Goal: Task Accomplishment & Management: Manage account settings

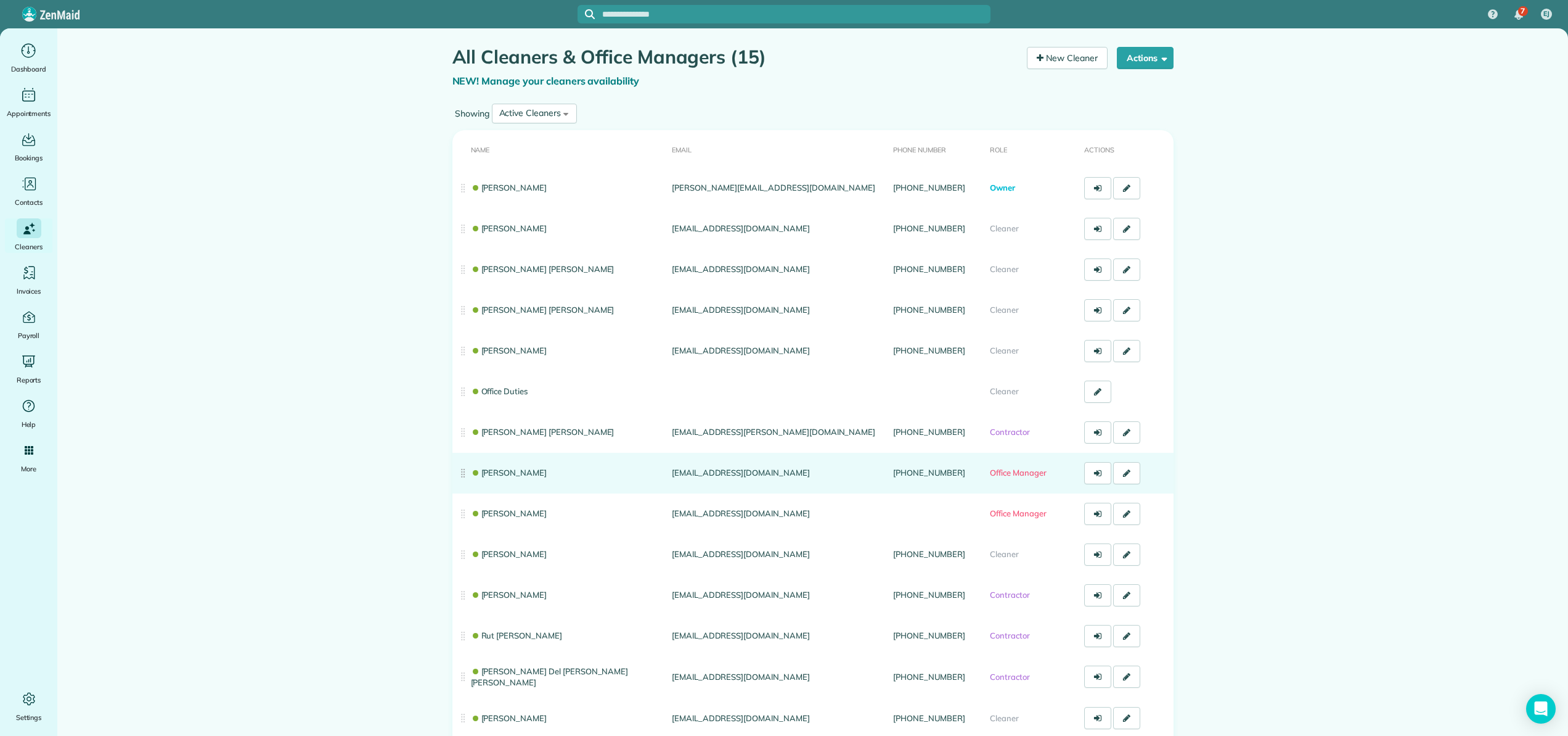
scroll to position [116, 0]
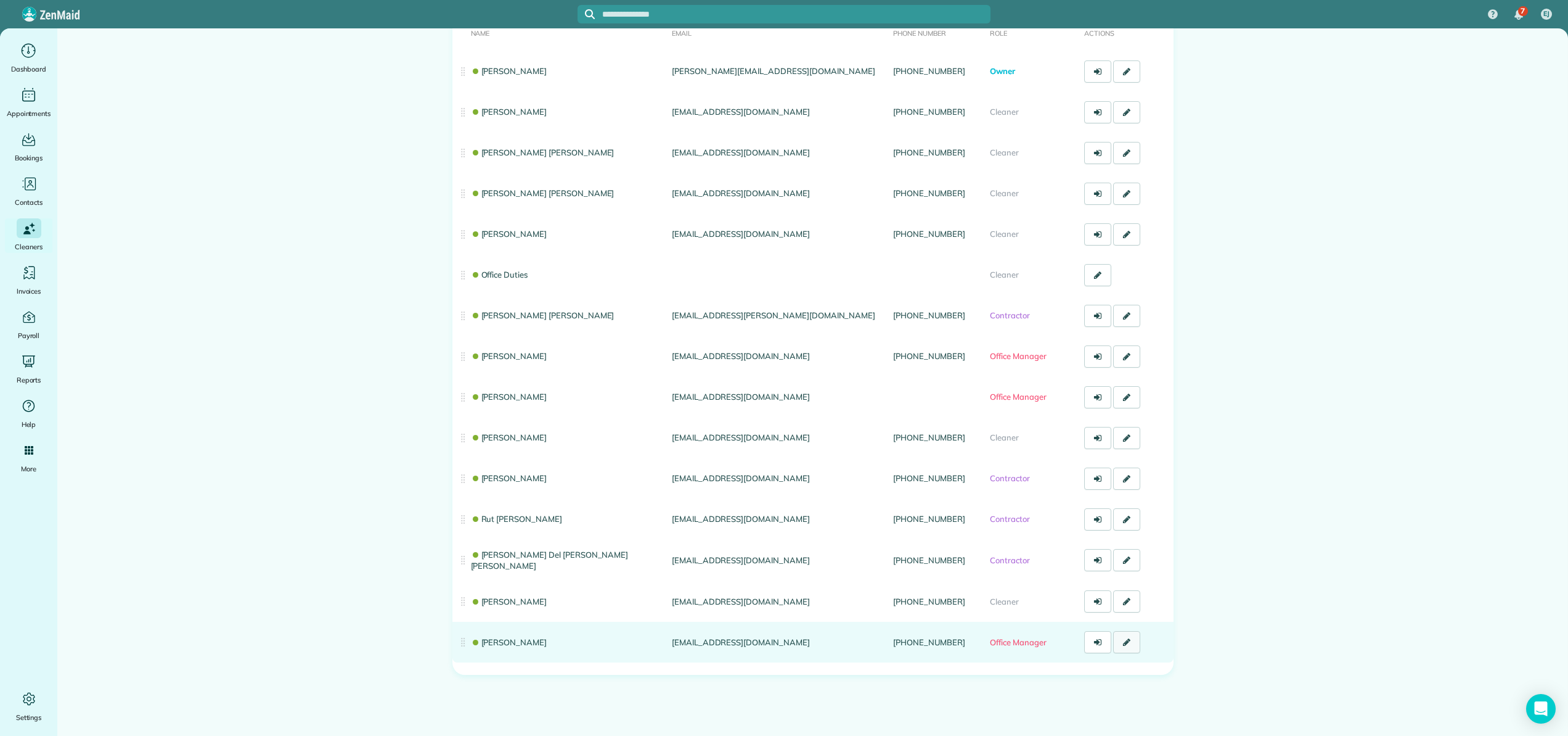
click at [1123, 642] on icon at bounding box center [1127, 642] width 7 height 9
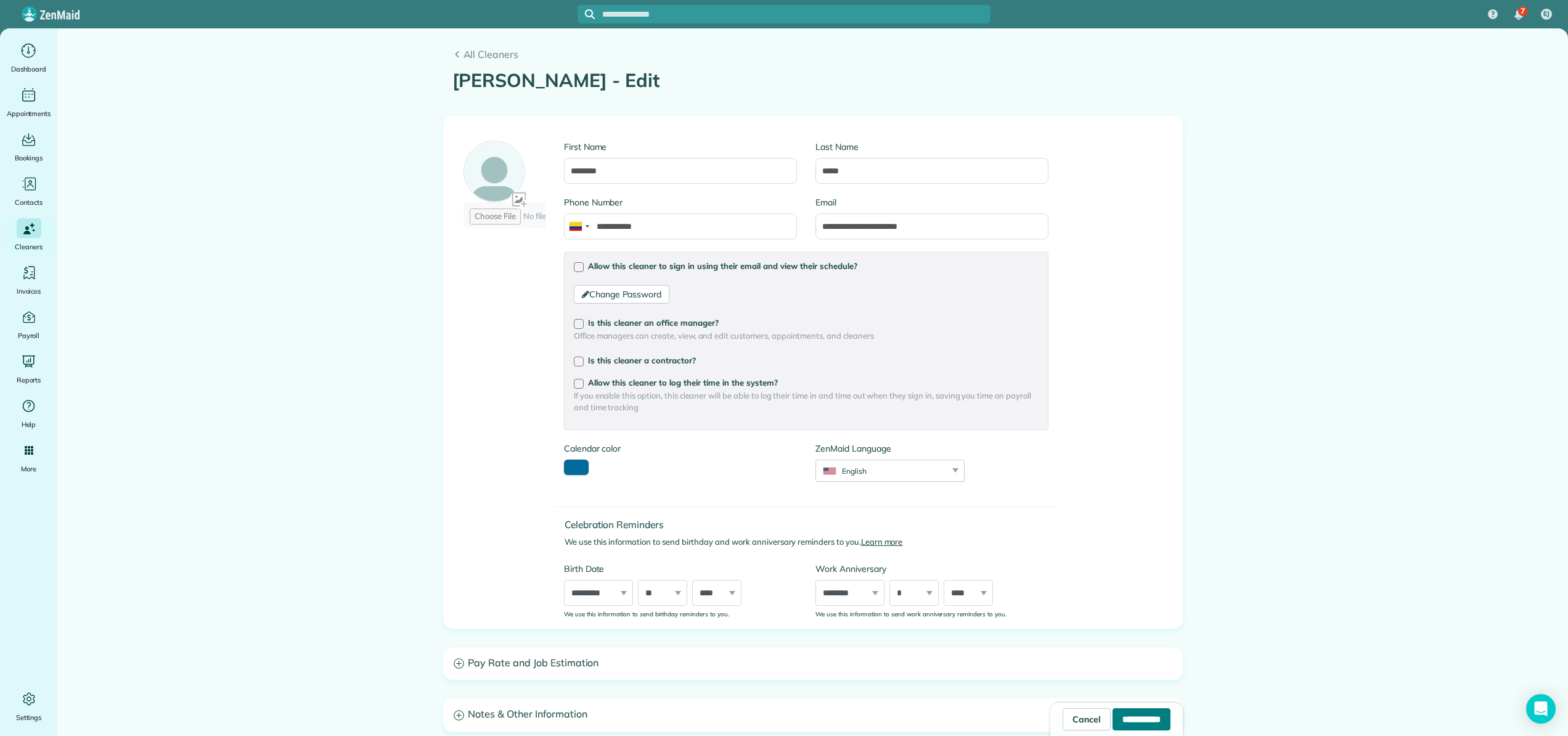
click at [1113, 714] on input "**********" at bounding box center [1141, 719] width 58 height 22
type input "**********"
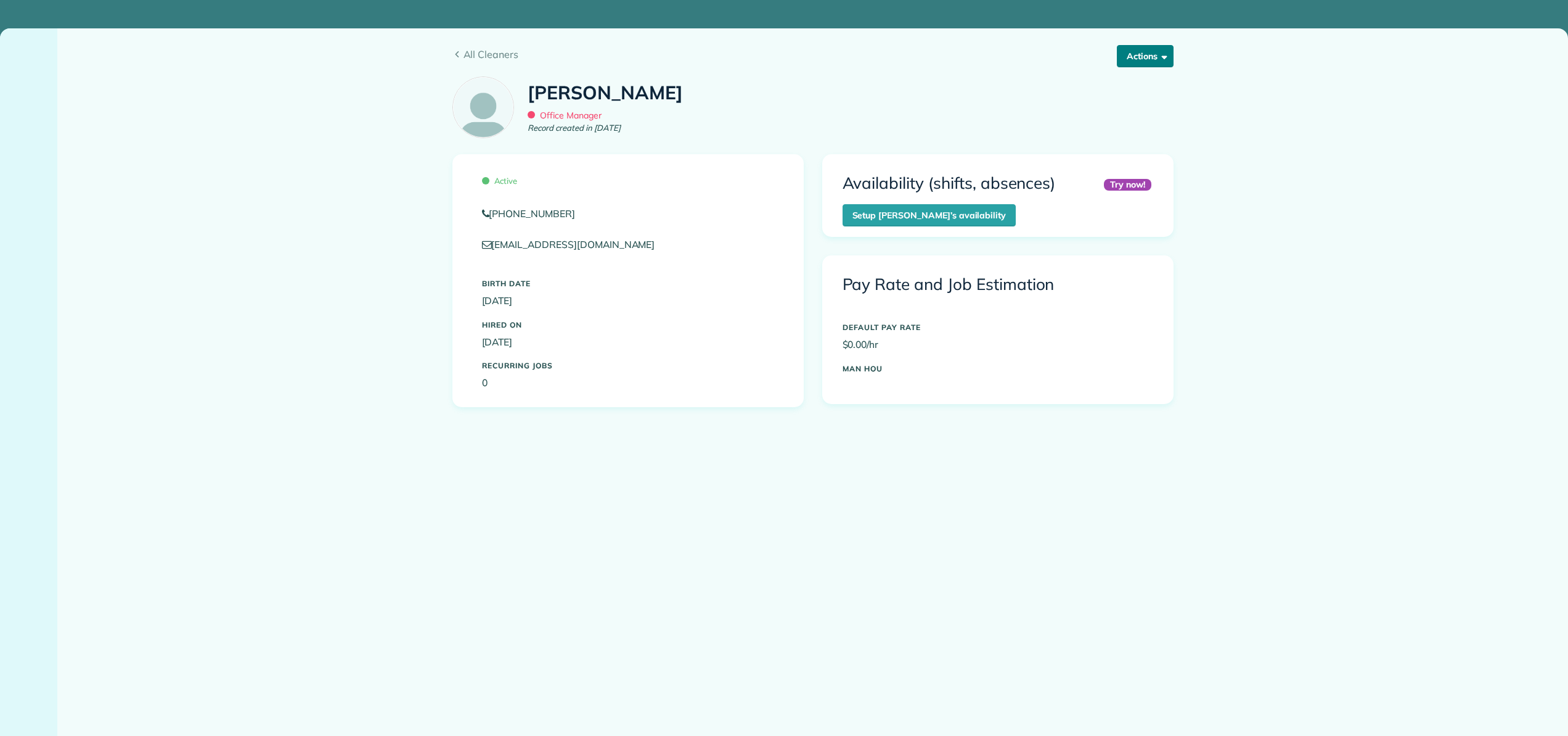
click at [1132, 53] on button "Actions" at bounding box center [1146, 56] width 57 height 22
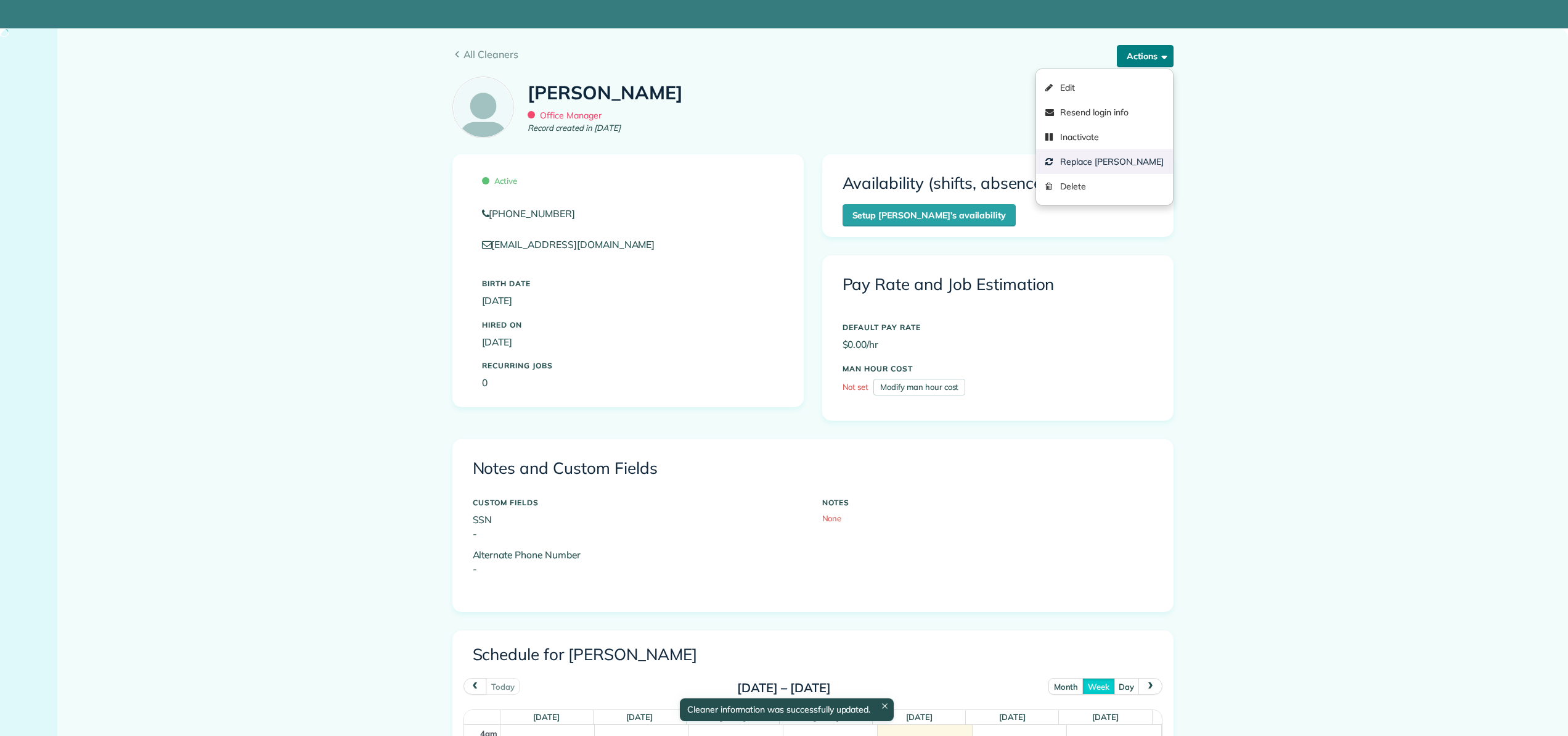
scroll to position [115, 0]
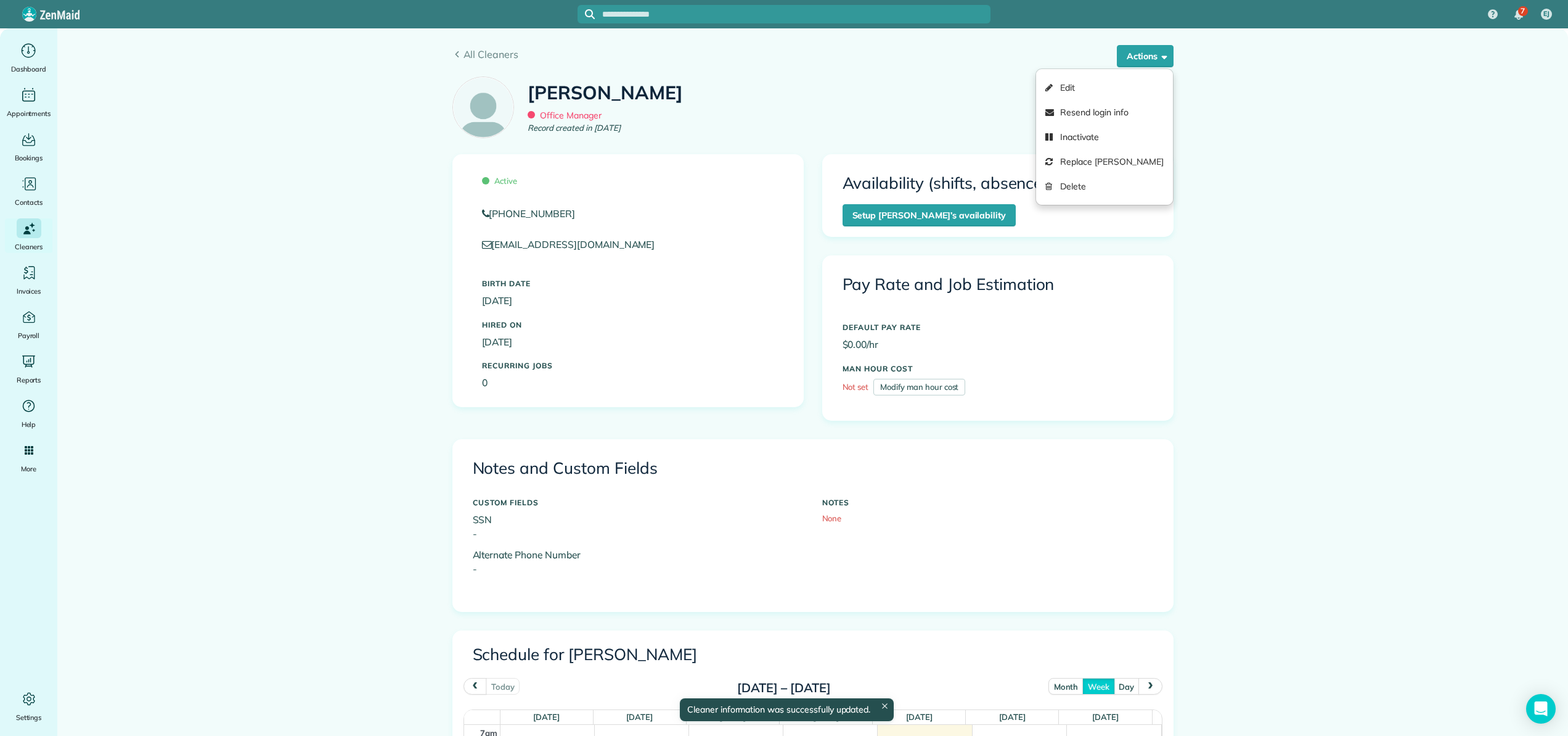
click at [1078, 83] on link "Edit" at bounding box center [1104, 88] width 136 height 25
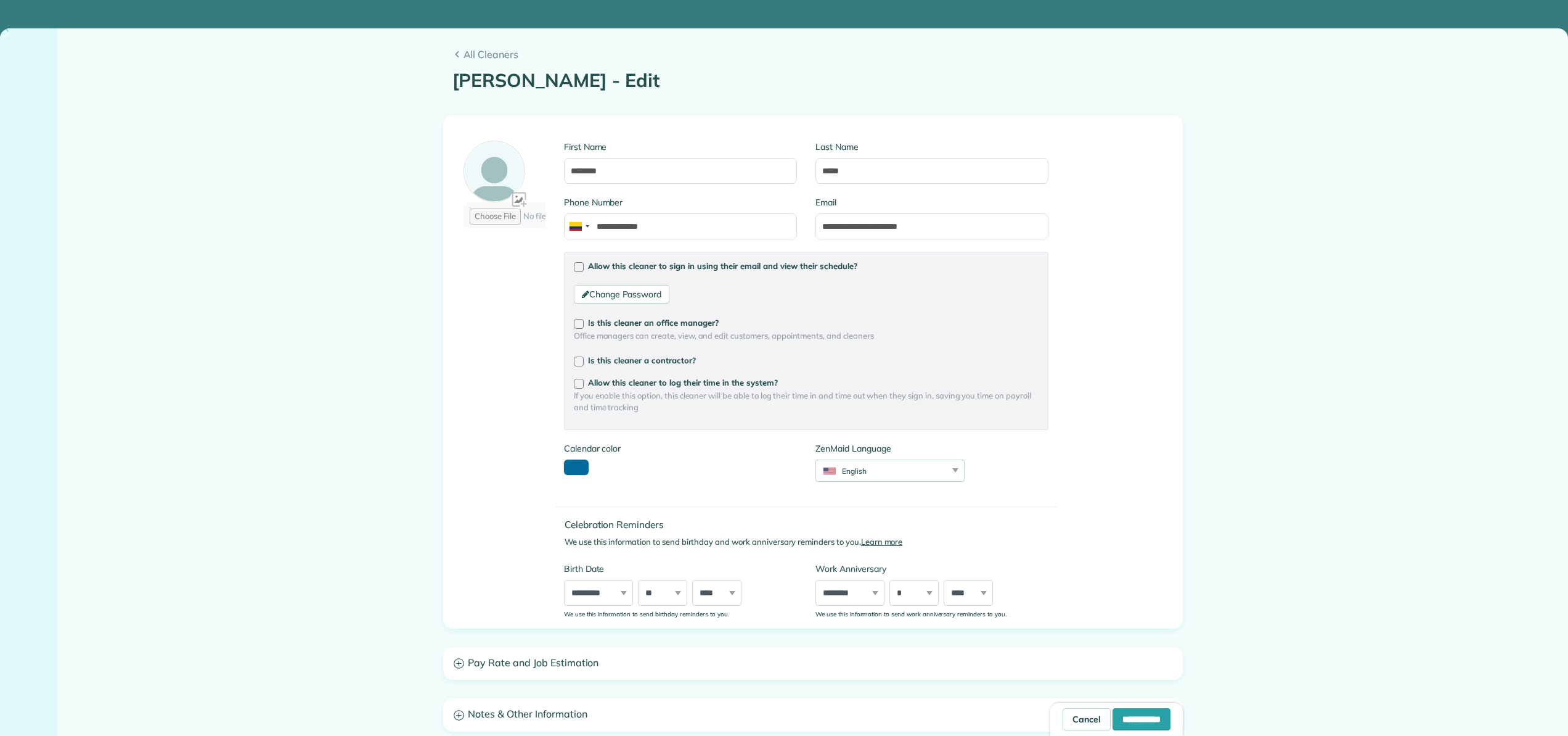
type input "**********"
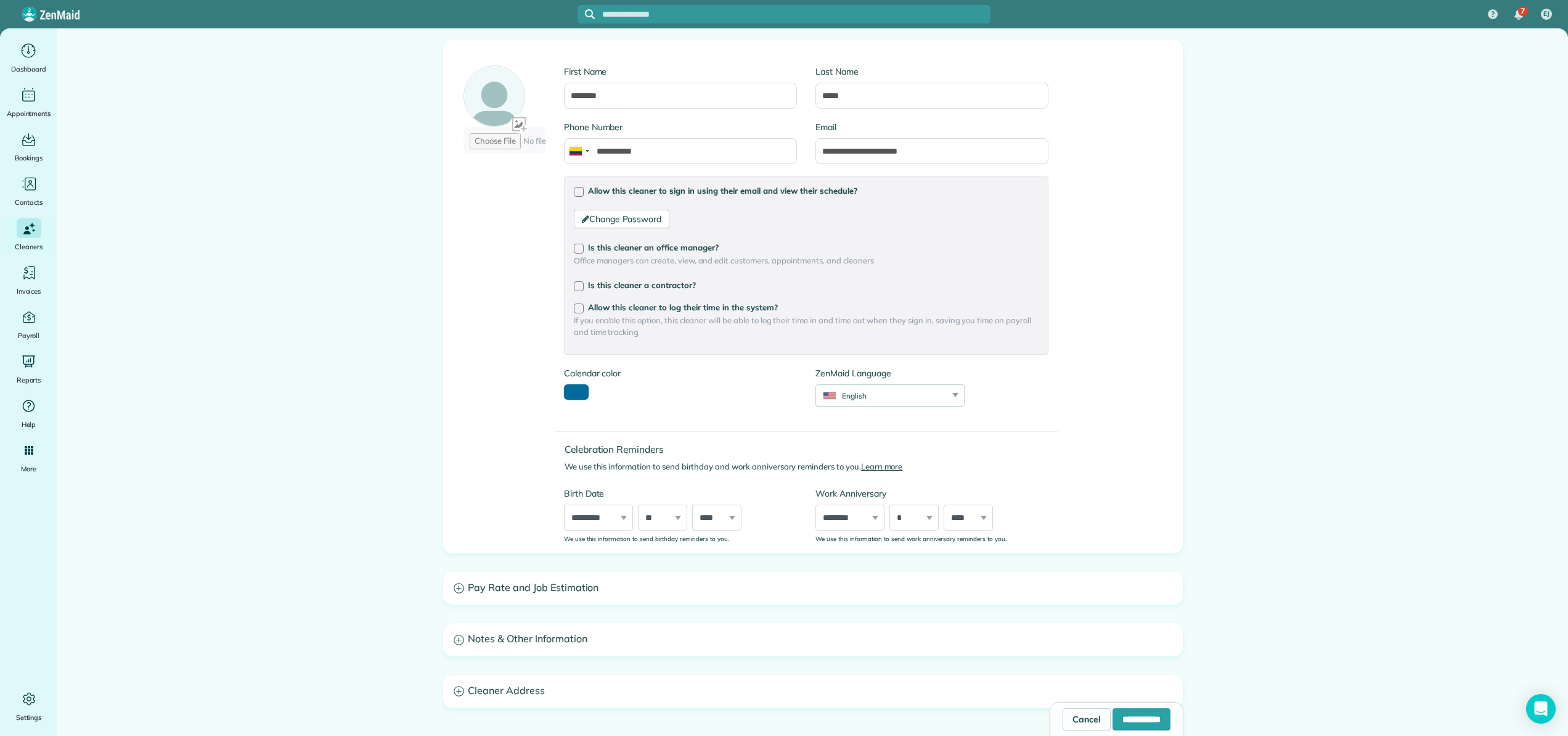
scroll to position [186, 0]
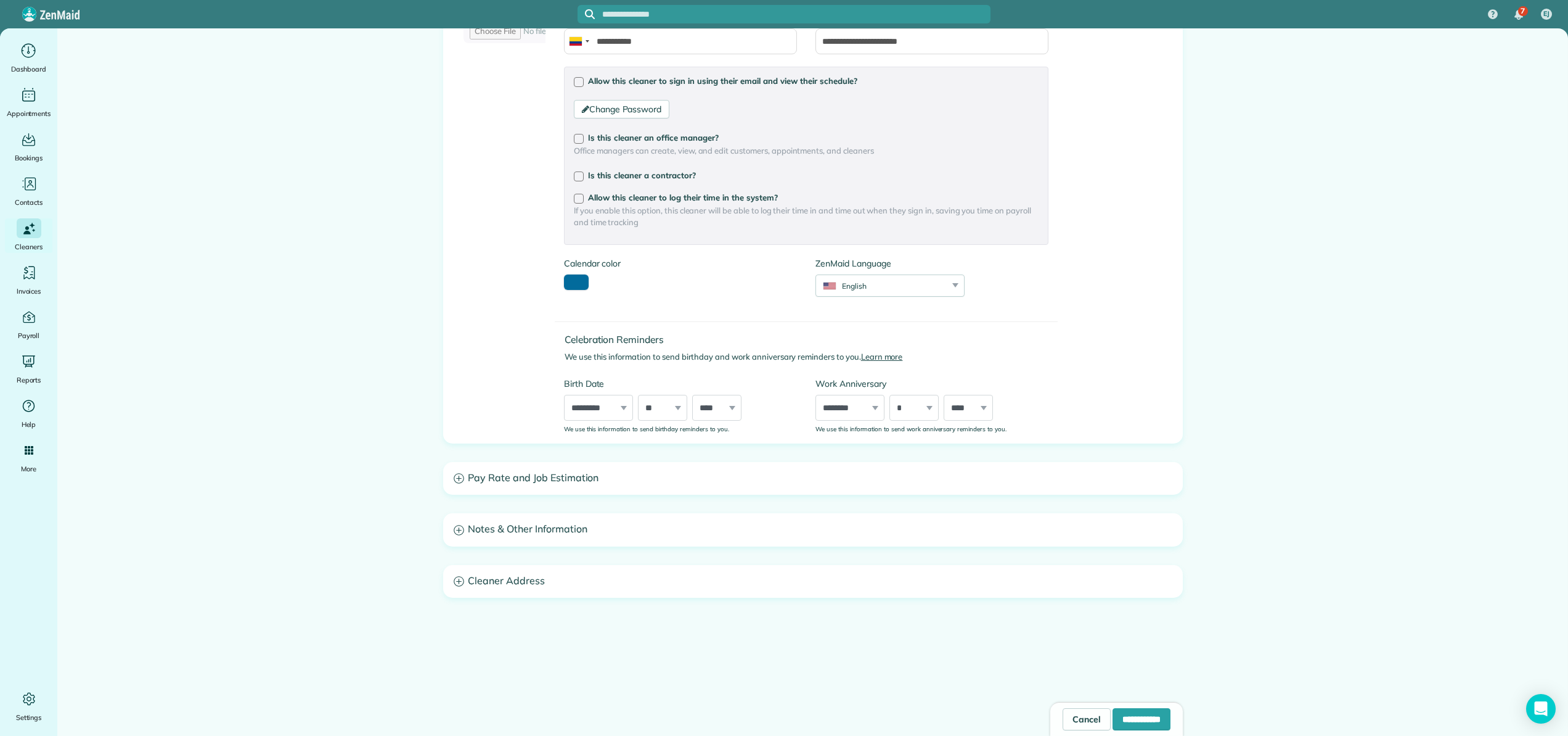
click at [565, 474] on h3 "Pay Rate and Job Estimation" at bounding box center [812, 478] width 739 height 31
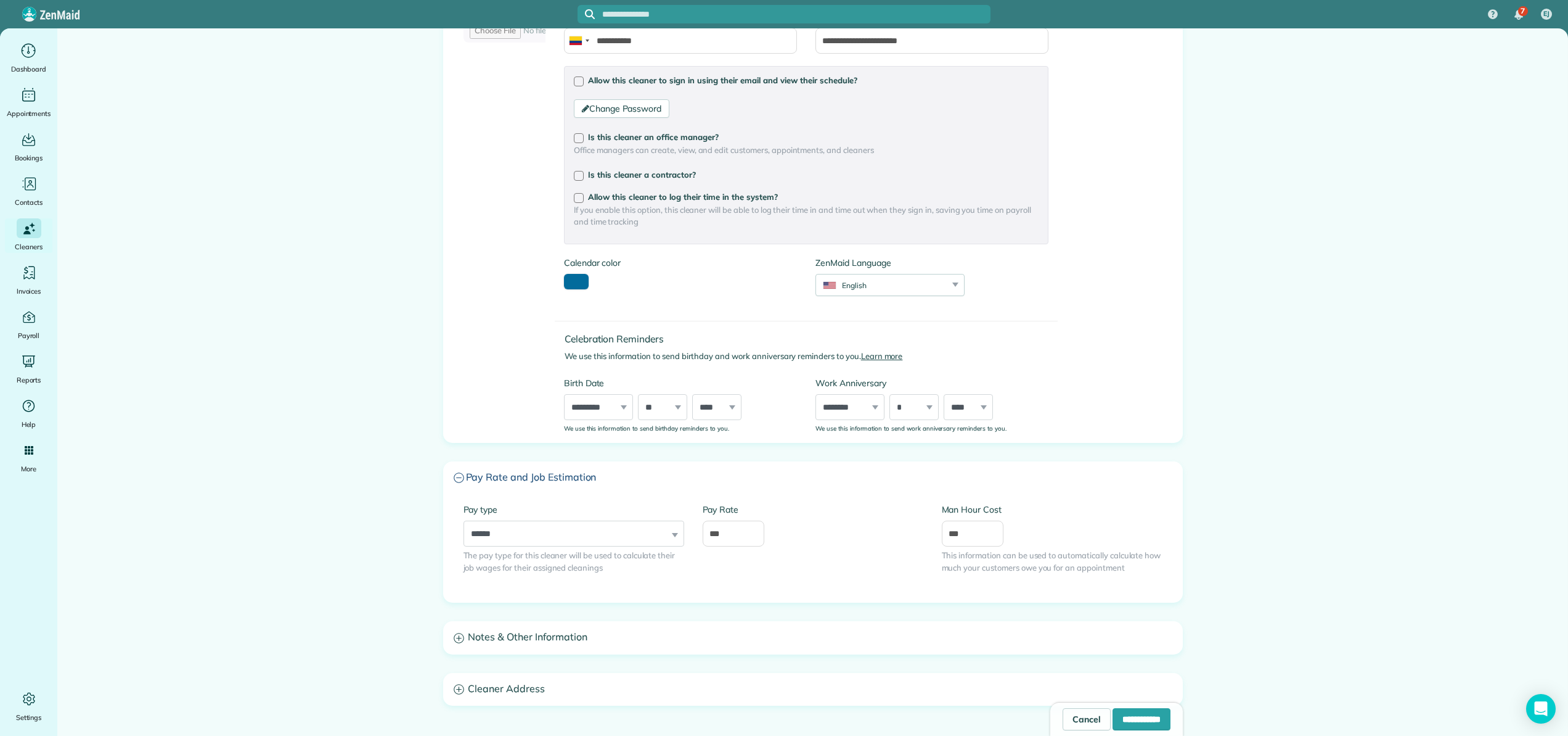
scroll to position [294, 0]
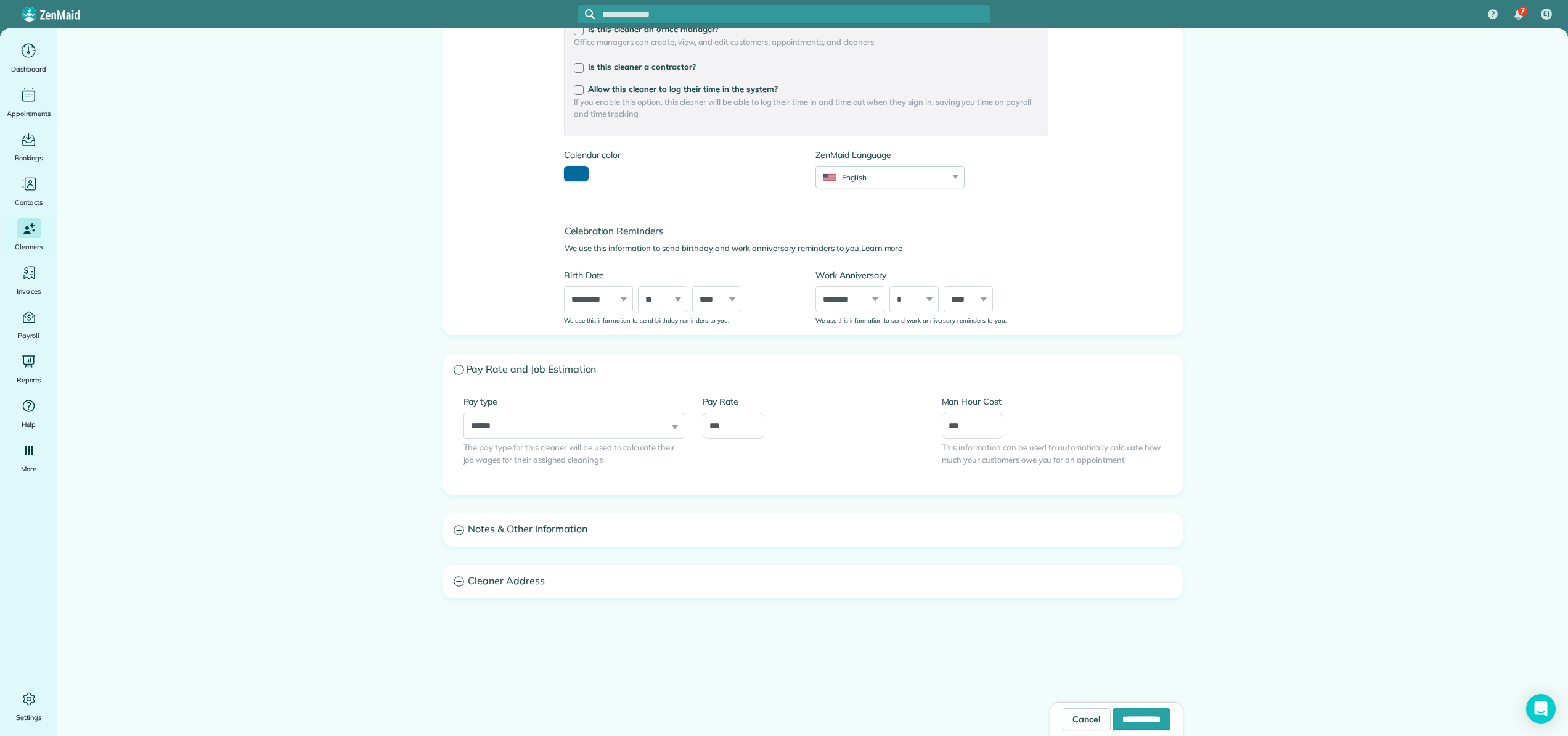
click at [507, 531] on h3 "Notes & Other Information" at bounding box center [812, 529] width 739 height 31
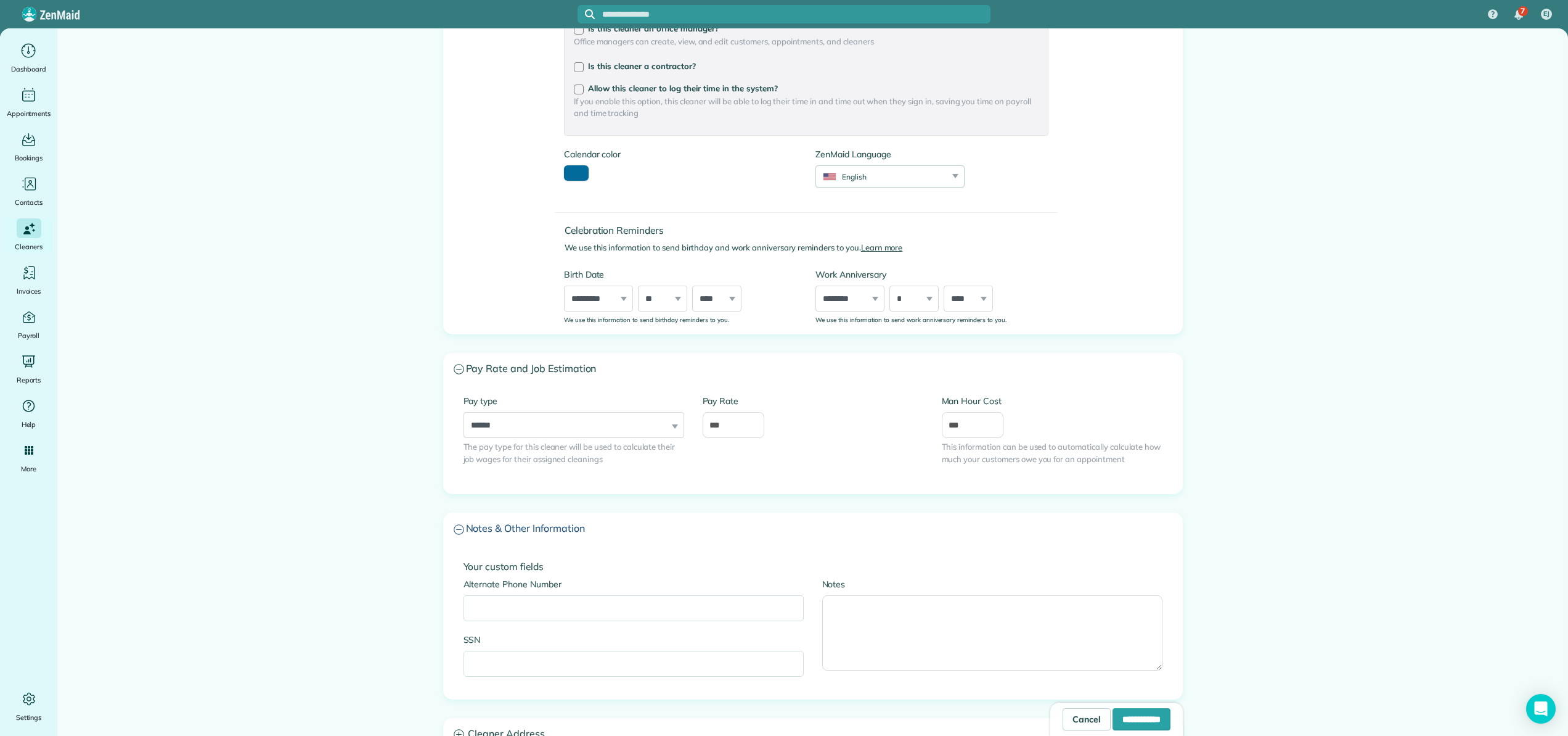
scroll to position [448, 0]
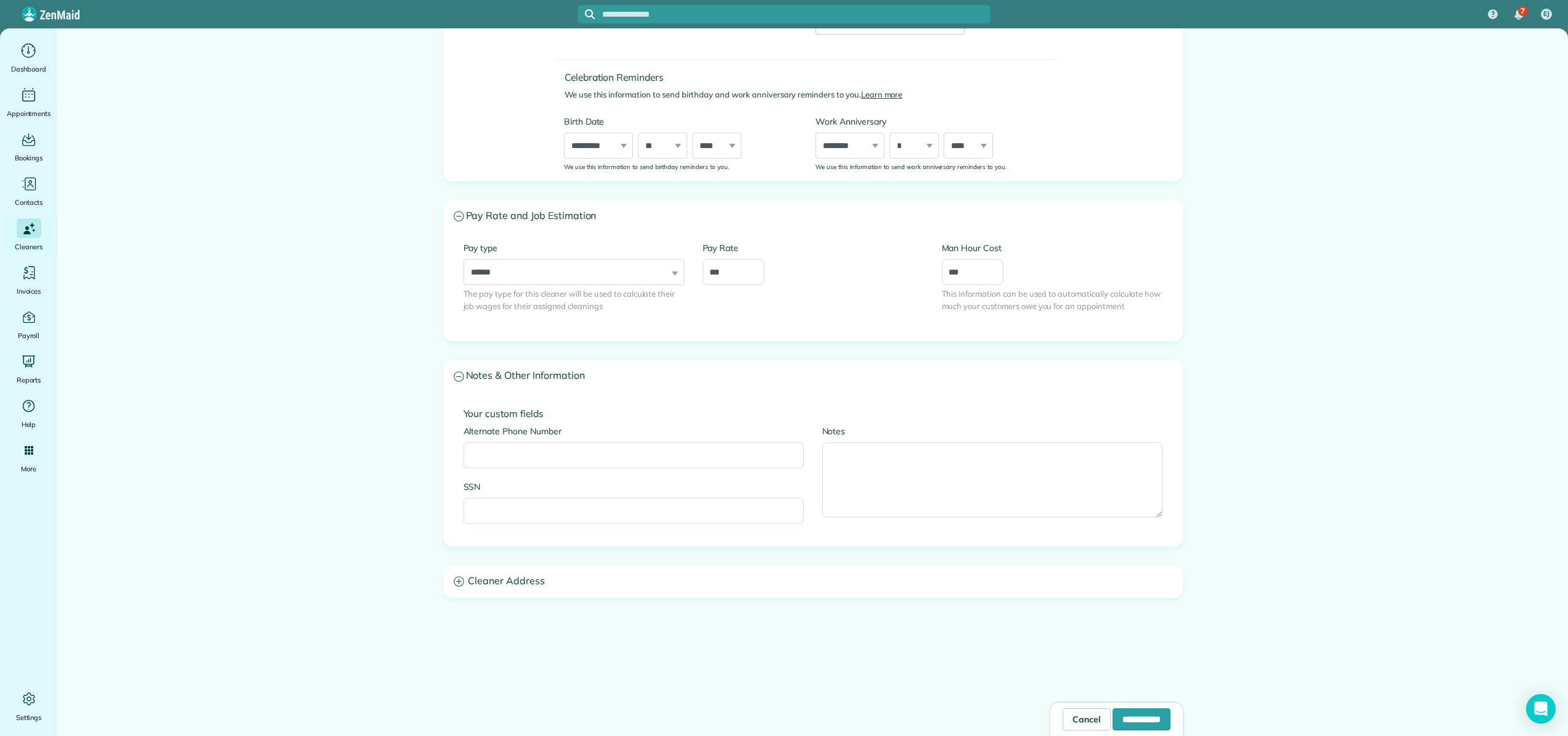
click at [522, 571] on h3 "Cleaner Address" at bounding box center [812, 581] width 739 height 31
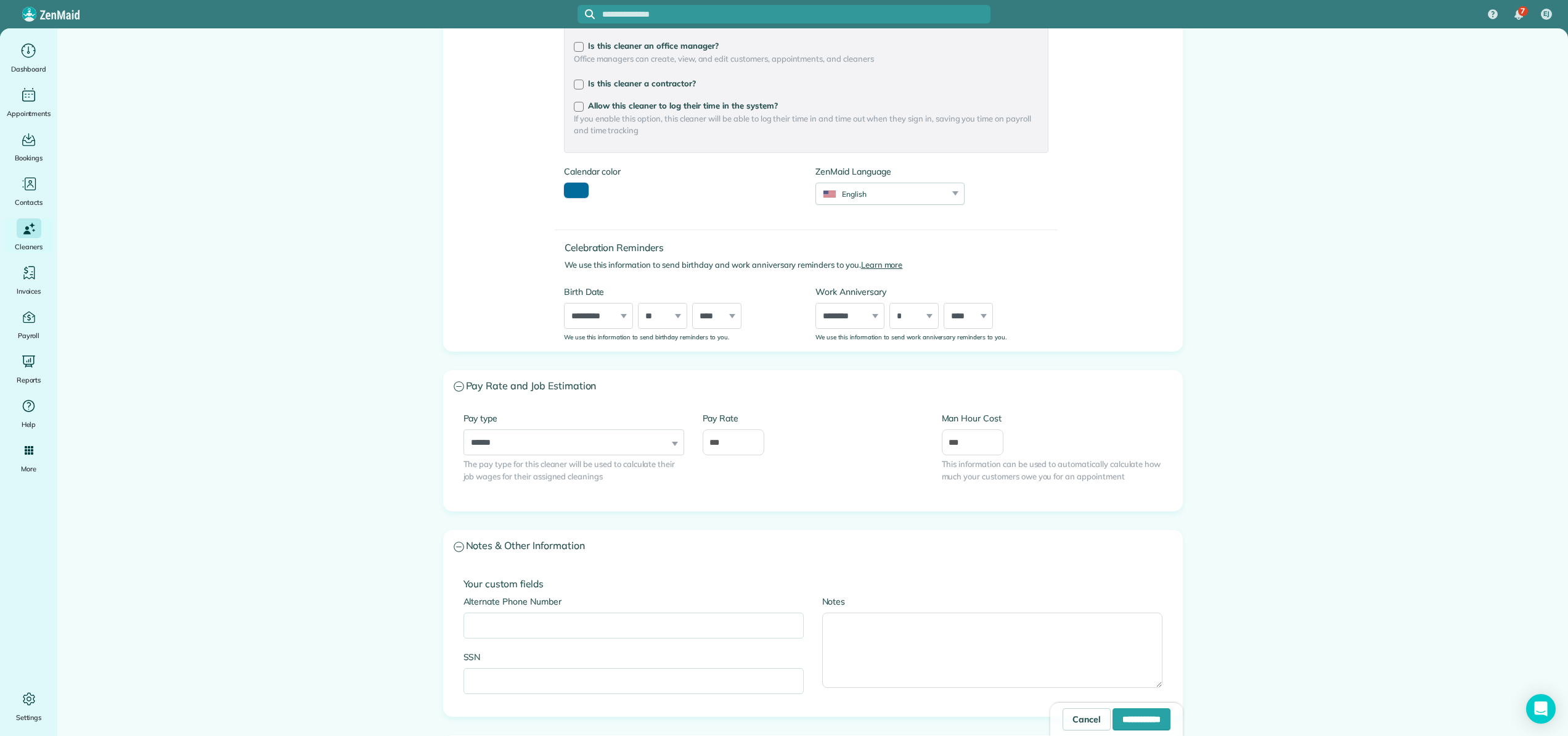
scroll to position [0, 0]
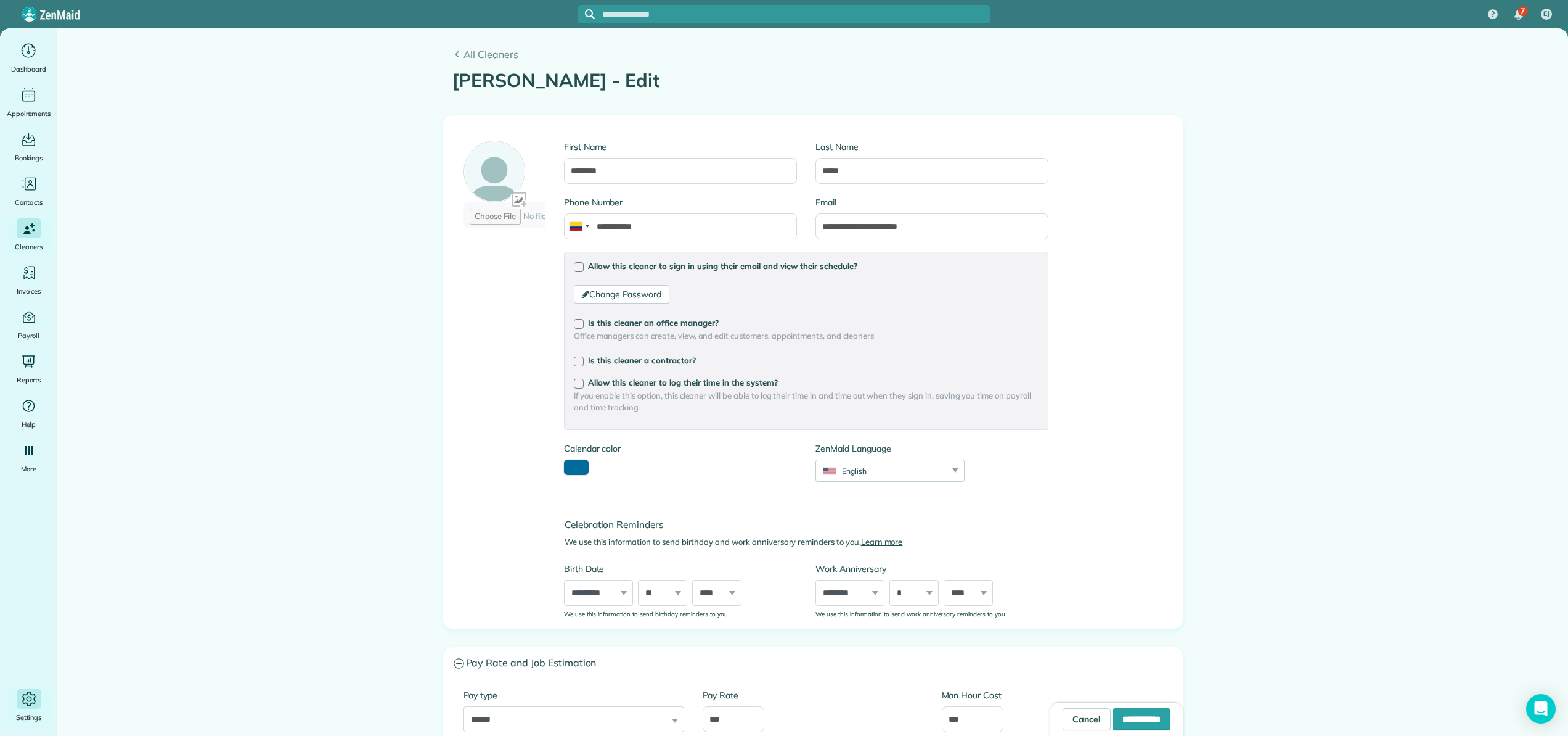
click at [24, 695] on icon "Main" at bounding box center [28, 698] width 18 height 18
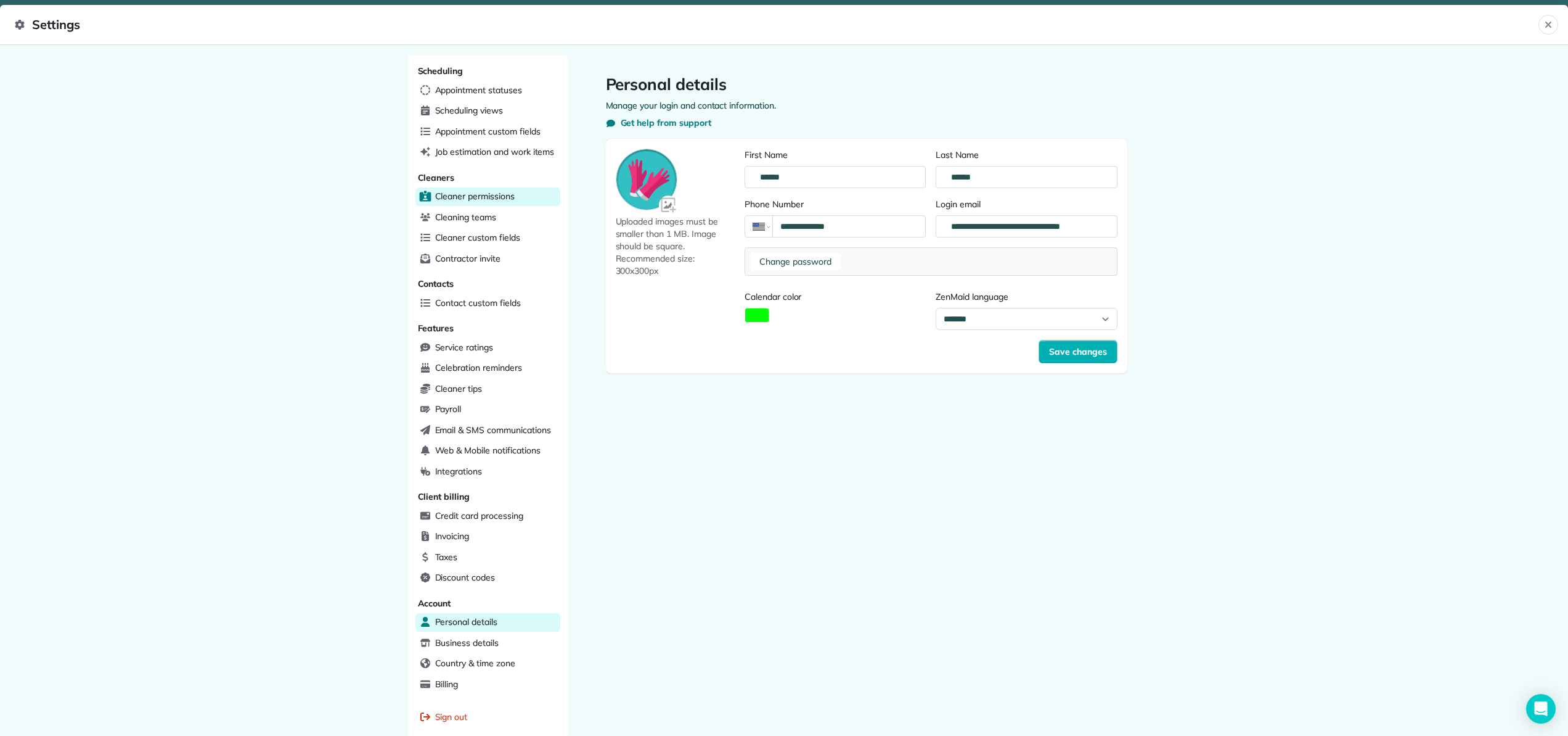
click at [491, 195] on span "Cleaner permissions" at bounding box center [475, 196] width 80 height 12
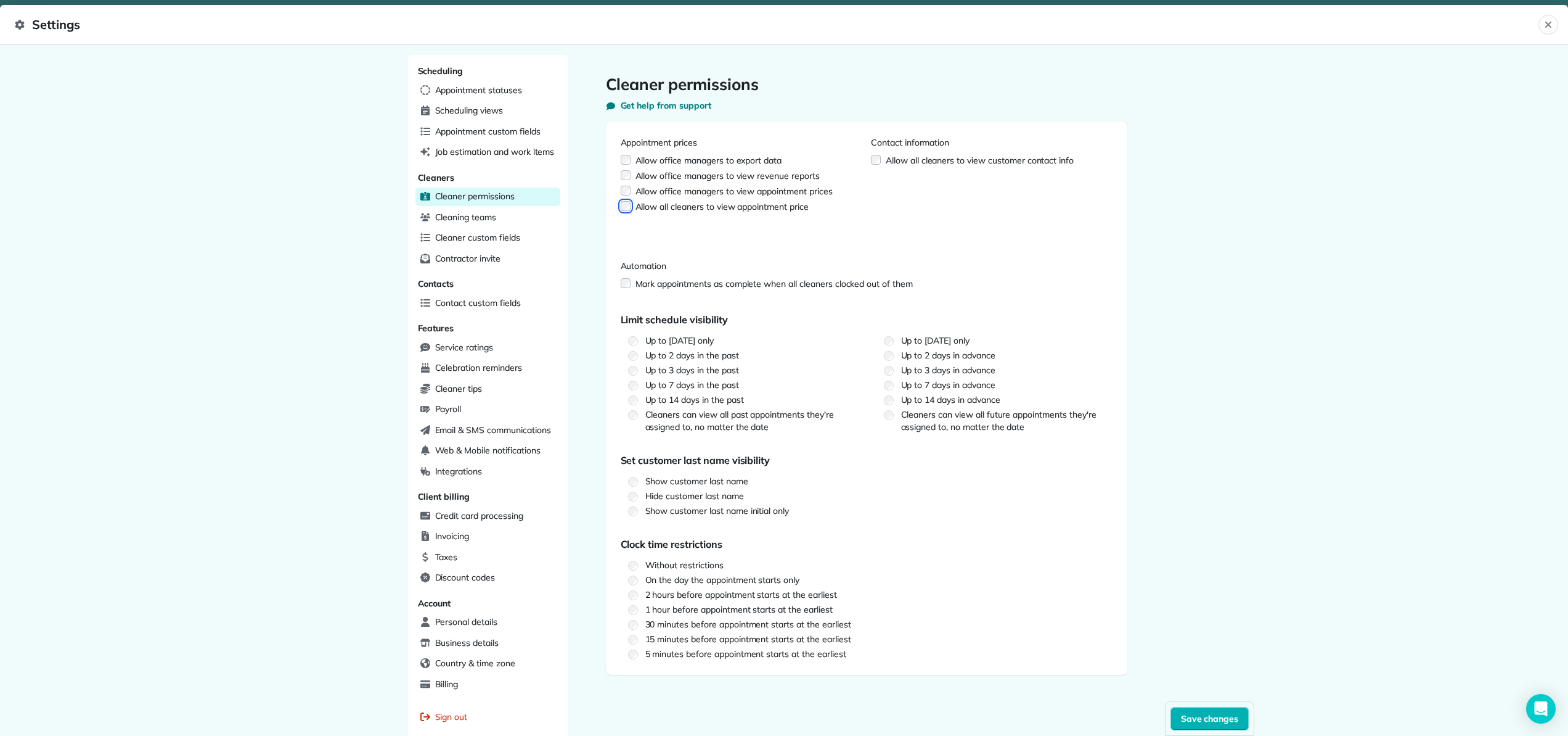
scroll to position [53, 0]
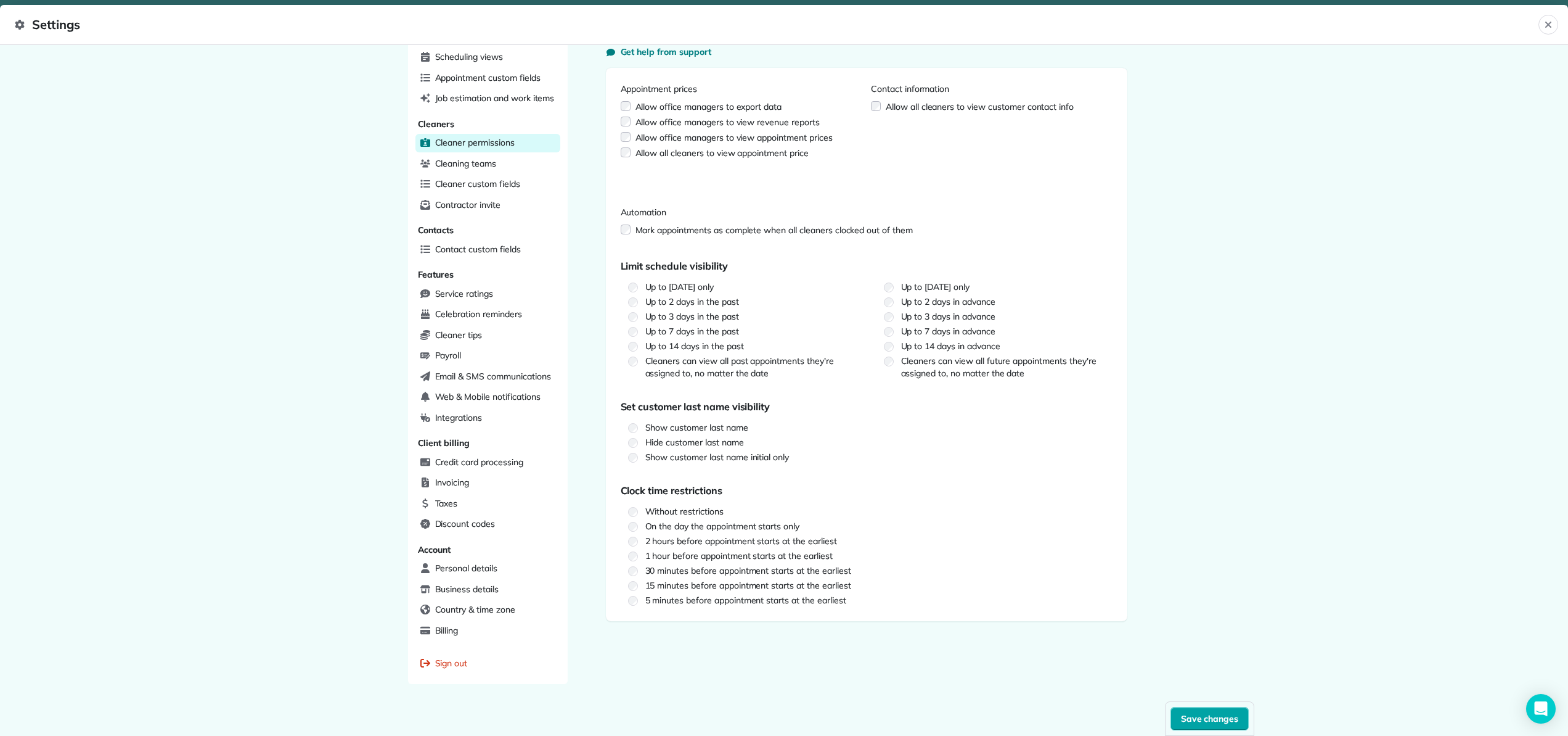
click at [1199, 724] on span "Save changes" at bounding box center [1210, 718] width 58 height 12
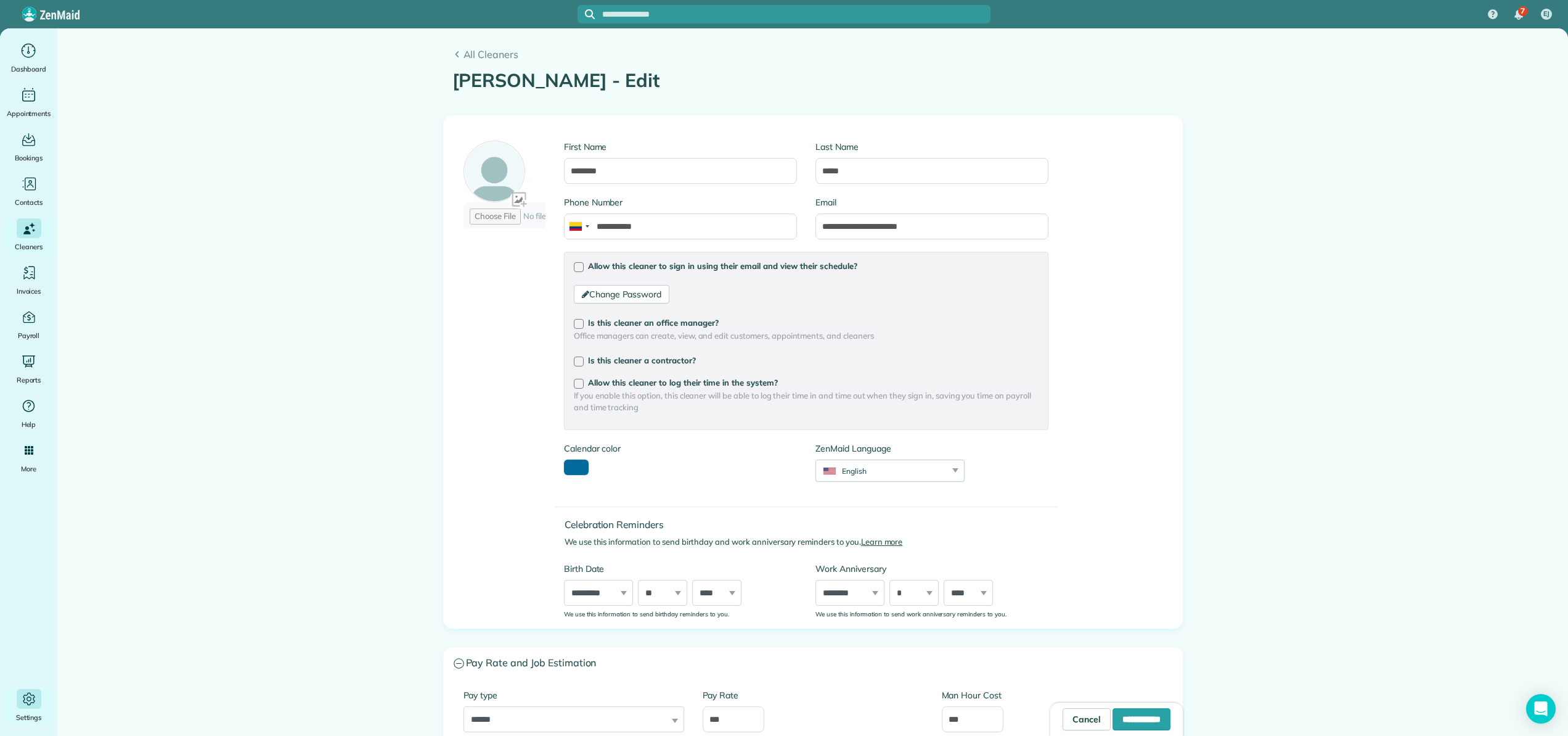
click at [519, 286] on div "Close Not found This appointment could not be found This appointment could not …" at bounding box center [784, 368] width 1568 height 736
click at [586, 226] on div at bounding box center [587, 226] width 4 height 2
click at [568, 223] on div at bounding box center [571, 227] width 12 height 9
